Goal: Find specific page/section: Find specific page/section

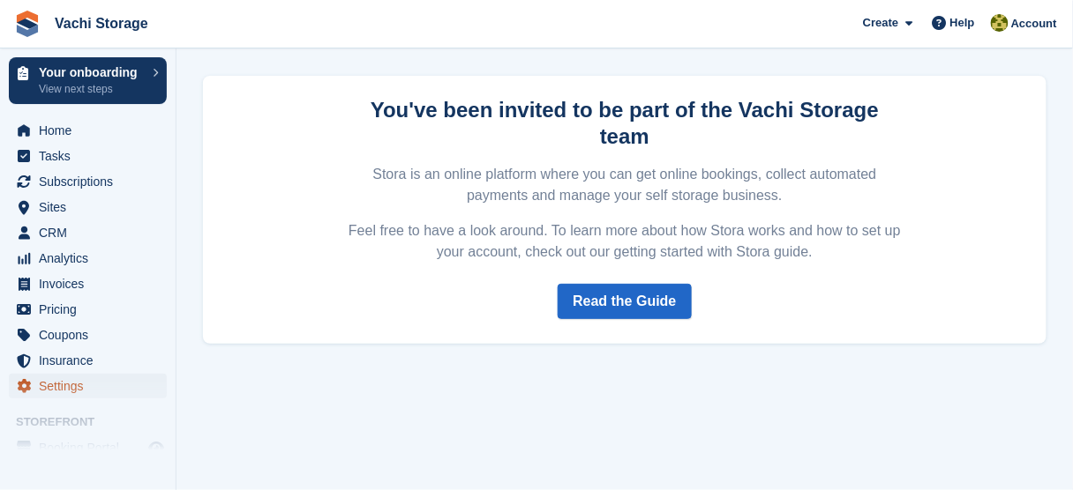
click at [74, 385] on span "Settings" at bounding box center [92, 386] width 106 height 25
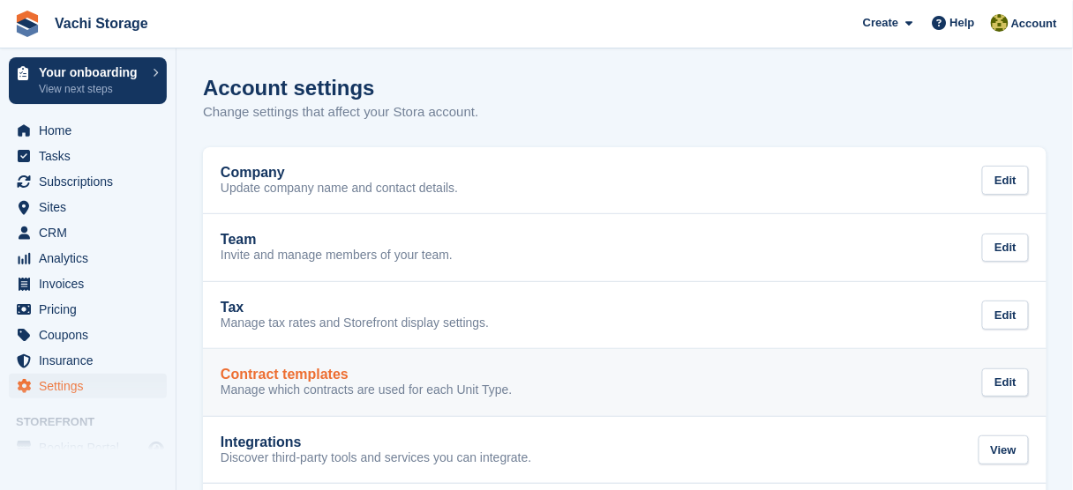
scroll to position [141, 0]
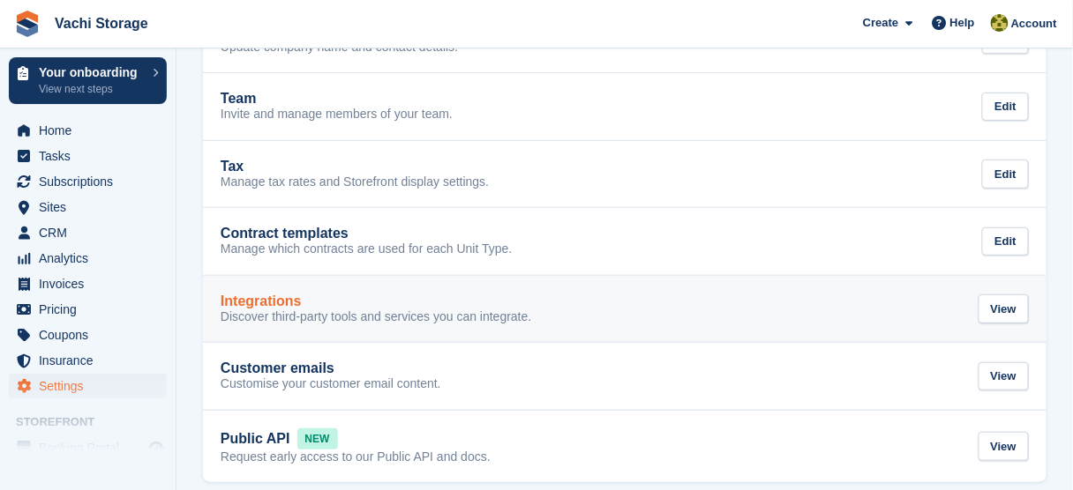
click at [295, 325] on link "Integrations Discover third-party tools and services you can integrate. View" at bounding box center [624, 309] width 843 height 67
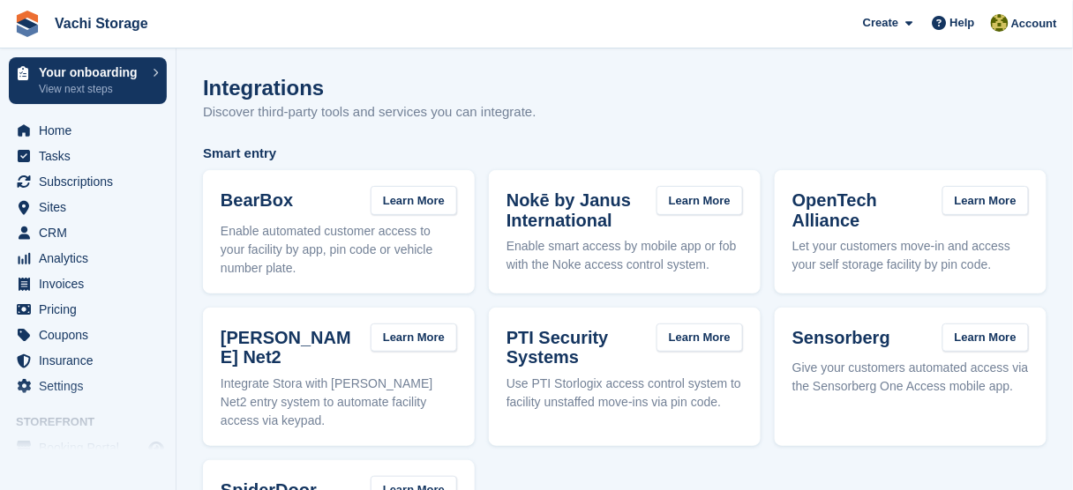
click at [283, 105] on p "Discover third-party tools and services you can integrate." at bounding box center [369, 112] width 333 height 20
click at [73, 290] on span "Invoices" at bounding box center [92, 284] width 106 height 25
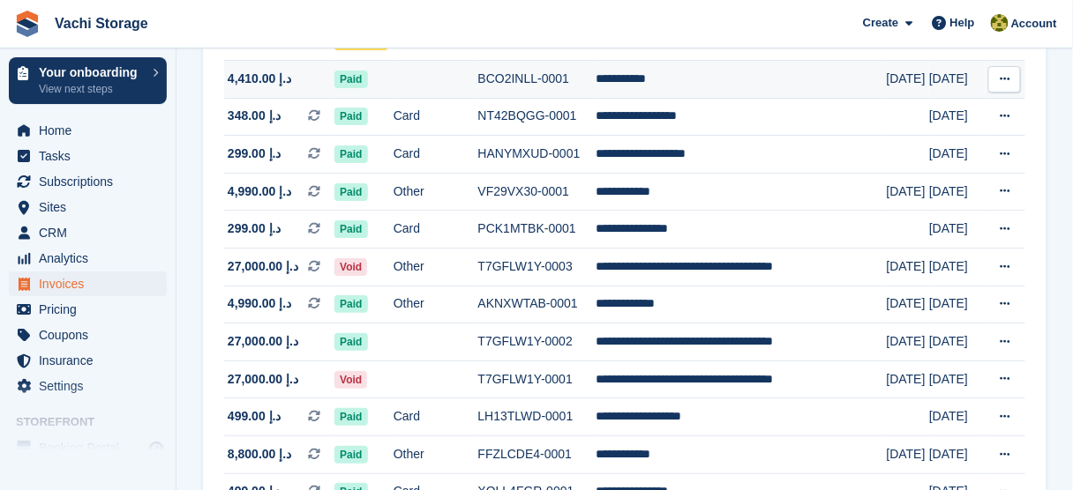
scroll to position [1780, 0]
